Goal: Transaction & Acquisition: Purchase product/service

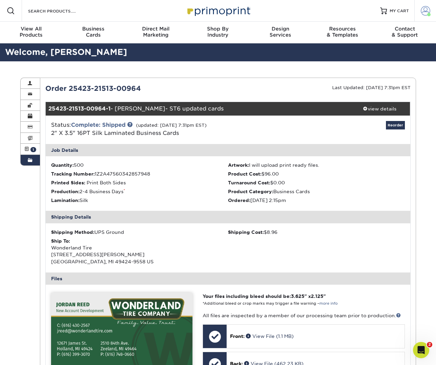
click at [423, 9] on span at bounding box center [425, 10] width 9 height 9
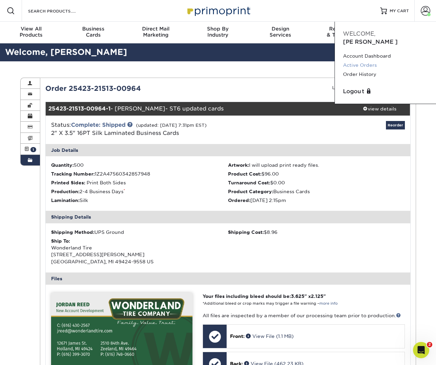
click at [363, 61] on link "Active Orders" at bounding box center [385, 65] width 85 height 9
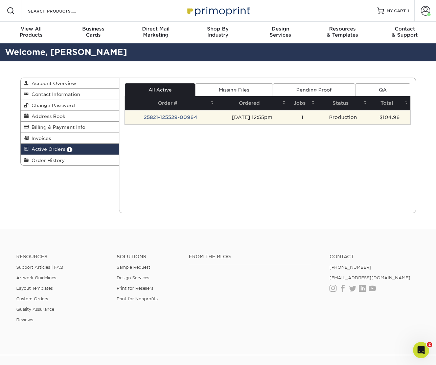
click at [174, 117] on td "25821-125529-00964" at bounding box center [170, 117] width 91 height 14
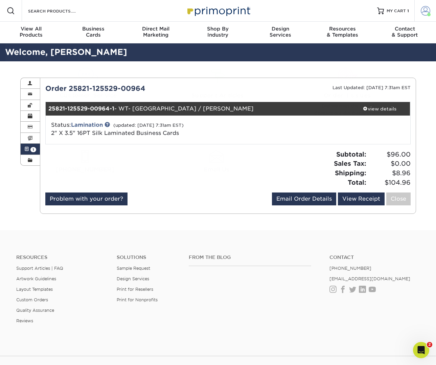
click at [426, 12] on span at bounding box center [425, 10] width 9 height 9
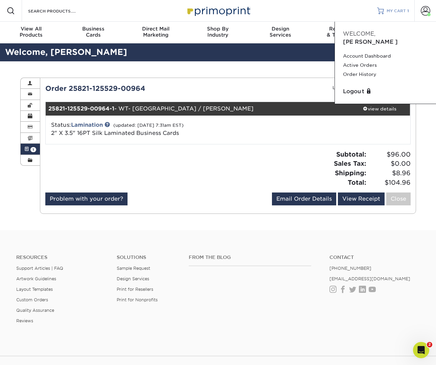
click at [389, 10] on span "MY CART" at bounding box center [396, 11] width 19 height 6
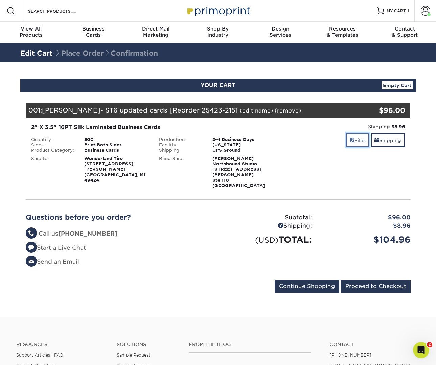
click at [363, 140] on link "Files" at bounding box center [357, 140] width 23 height 15
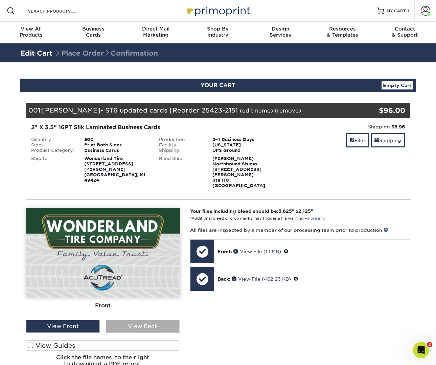
click at [142, 321] on div "View Back" at bounding box center [143, 326] width 74 height 13
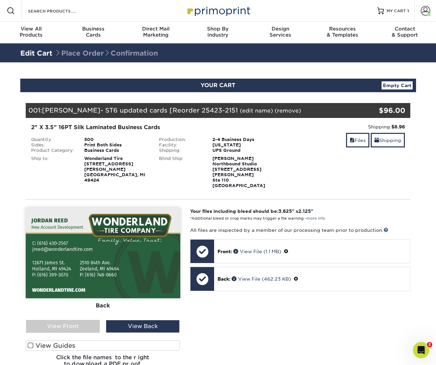
scroll to position [123, 0]
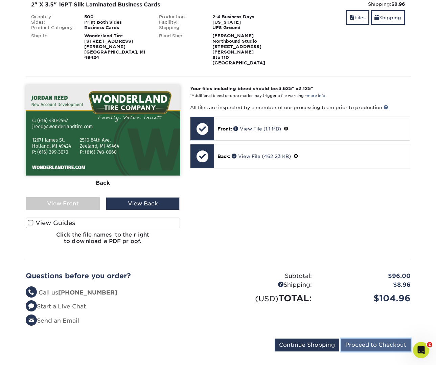
click at [375, 340] on input "Proceed to Checkout" at bounding box center [376, 344] width 70 height 13
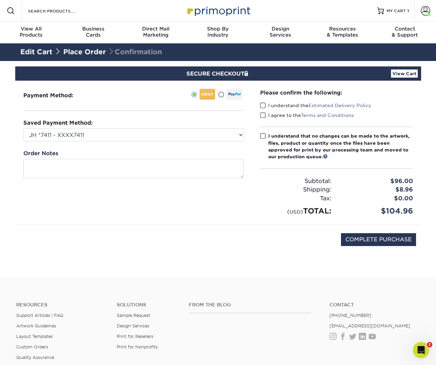
click at [262, 109] on div "I understand the Estimated Delivery Policy" at bounding box center [336, 106] width 153 height 9
click at [262, 108] on span at bounding box center [263, 105] width 6 height 6
click at [0, 0] on input "I understand the Estimated Delivery Policy" at bounding box center [0, 0] width 0 height 0
click at [263, 118] on span at bounding box center [263, 115] width 6 height 6
click at [0, 0] on input "I agree to the Terms and Conditions" at bounding box center [0, 0] width 0 height 0
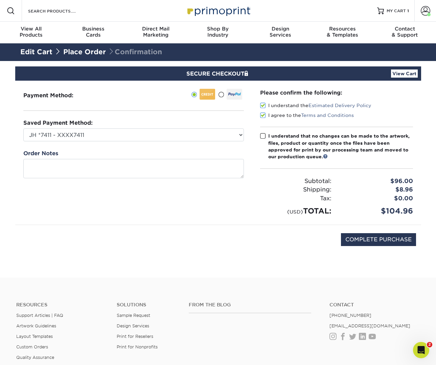
click at [262, 139] on label "I understand that no changes can be made to the artwork, files, product or quan…" at bounding box center [336, 146] width 153 height 28
click at [0, 0] on input "I understand that no changes can be made to the artwork, files, product or quan…" at bounding box center [0, 0] width 0 height 0
click at [385, 240] on input "COMPLETE PURCHASE" at bounding box center [378, 239] width 75 height 13
type input "PROCESSING, PLEASE WAIT..."
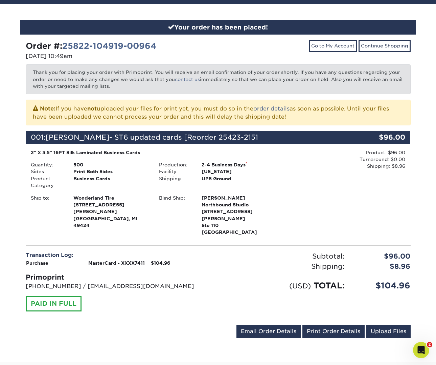
scroll to position [121, 0]
